Goal: Navigation & Orientation: Understand site structure

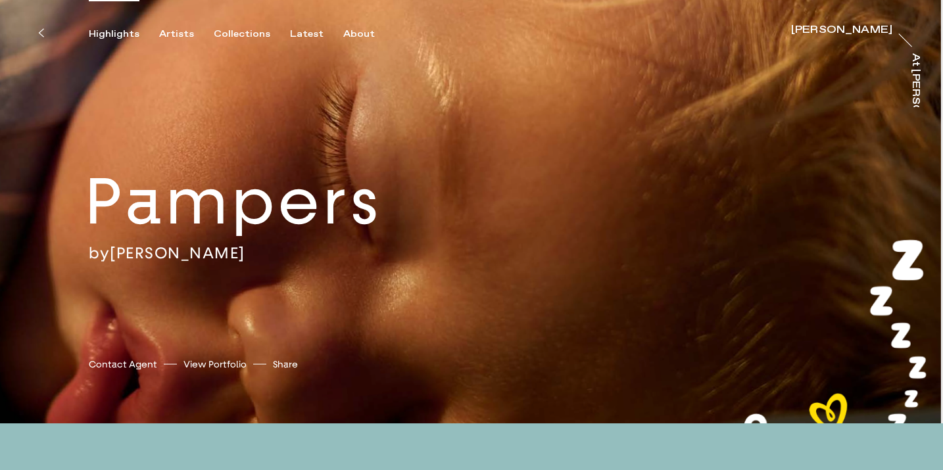
click at [118, 35] on div "Highlights" at bounding box center [114, 34] width 51 height 12
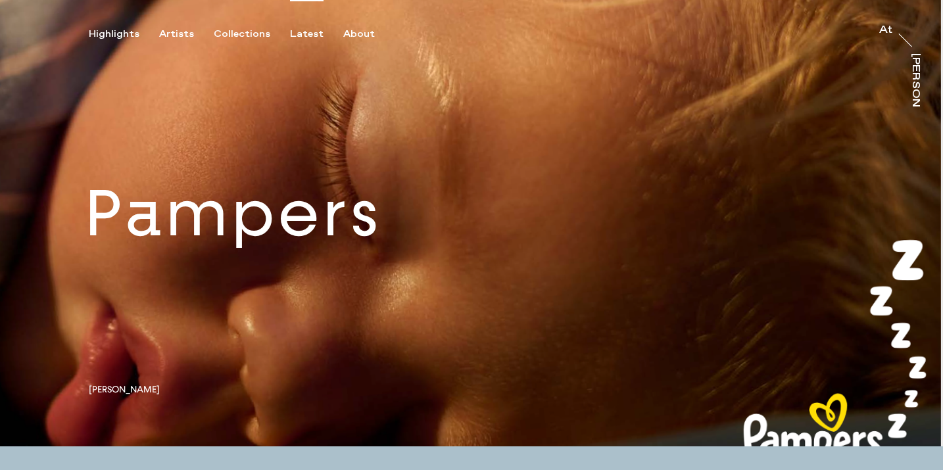
click at [290, 35] on div "Latest" at bounding box center [307, 34] width 34 height 12
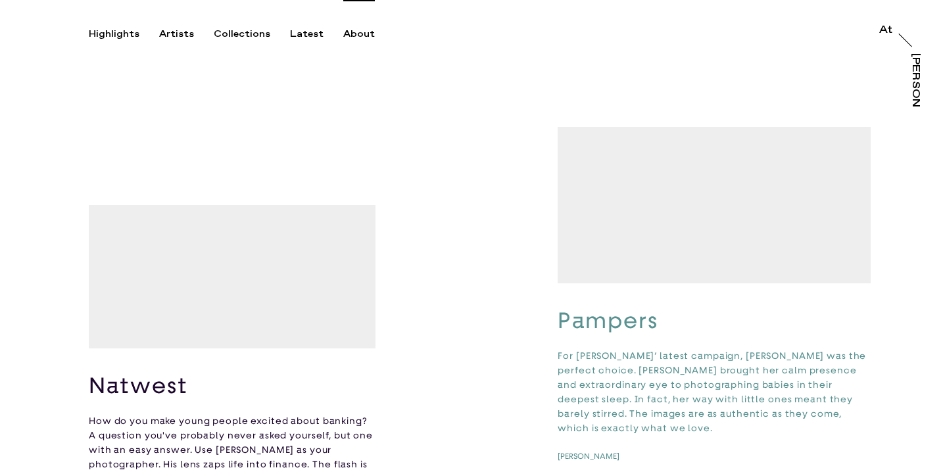
click at [351, 32] on div "About" at bounding box center [359, 34] width 32 height 12
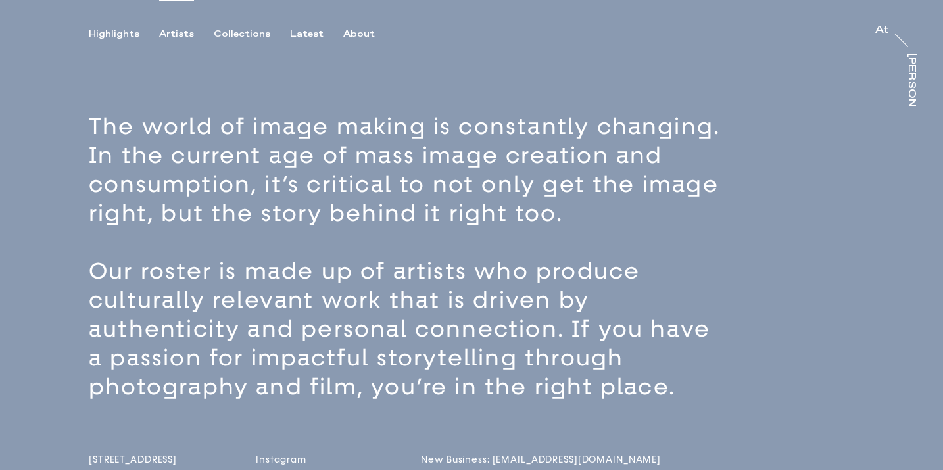
click at [177, 33] on div "Artists" at bounding box center [176, 34] width 35 height 12
